Goal: Task Accomplishment & Management: Complete application form

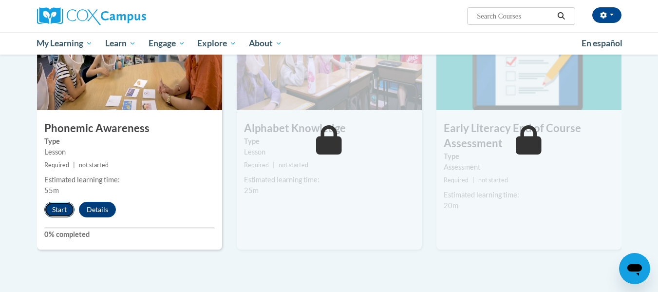
click at [61, 211] on button "Start" at bounding box center [59, 210] width 30 height 16
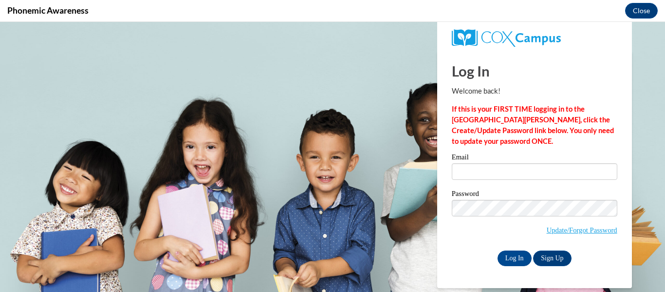
type input "[EMAIL_ADDRESS][PERSON_NAME][DOMAIN_NAME]"
click at [508, 167] on input "[EMAIL_ADDRESS][PERSON_NAME][DOMAIN_NAME]" at bounding box center [535, 171] width 166 height 17
click at [515, 258] on input "Log In" at bounding box center [515, 258] width 34 height 16
